Goal: Use online tool/utility: Utilize a website feature to perform a specific function

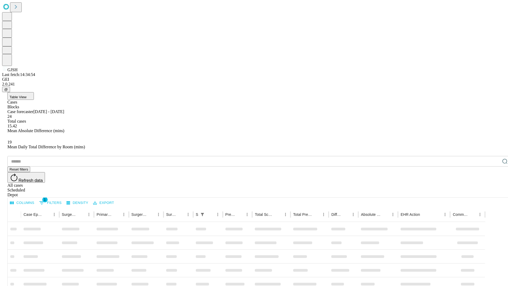
click at [26, 95] on span "Table View" at bounding box center [18, 97] width 17 height 4
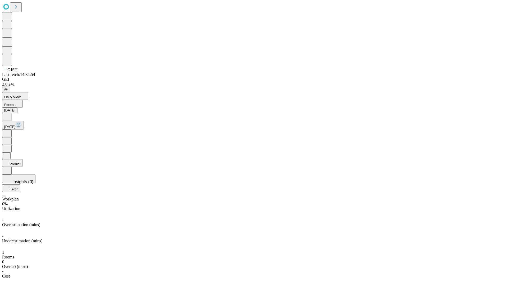
click at [23, 159] on button "Predict" at bounding box center [12, 163] width 20 height 8
